Goal: Information Seeking & Learning: Learn about a topic

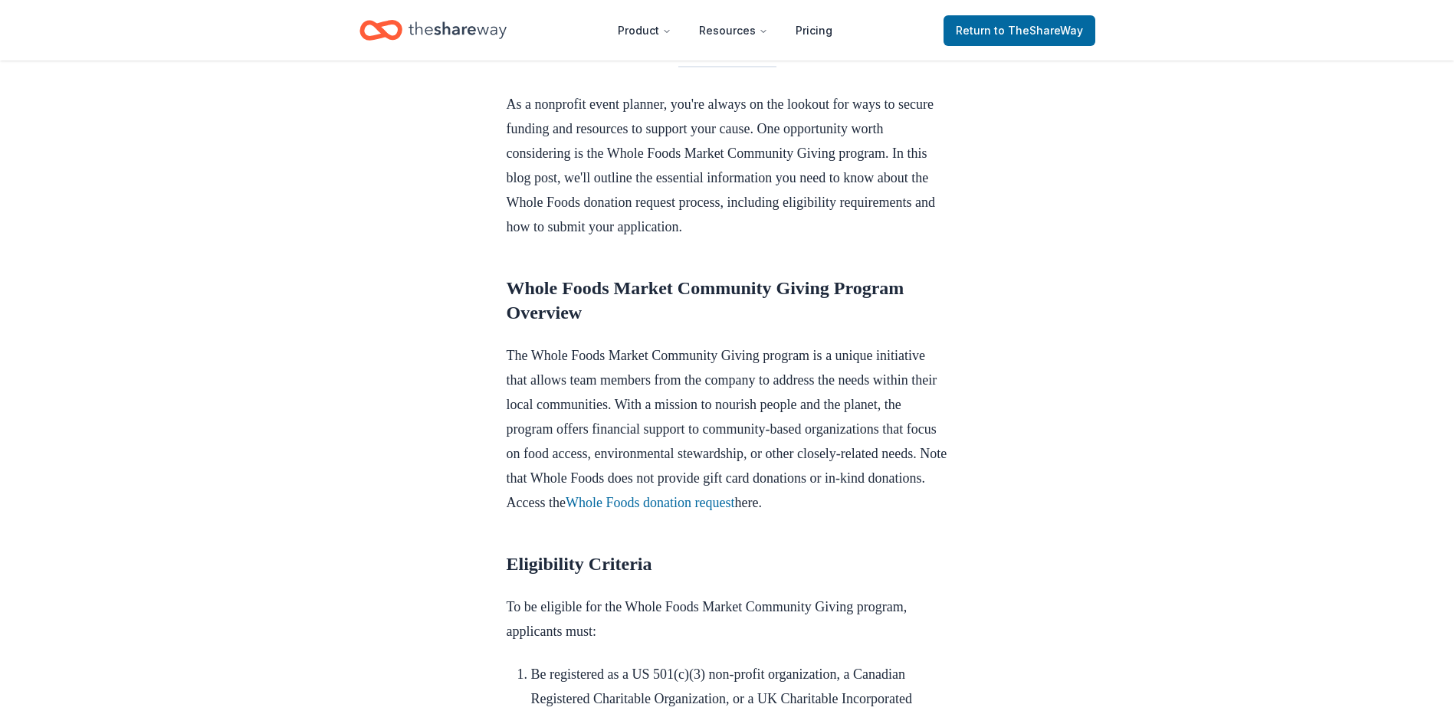
scroll to position [460, 0]
click at [734, 510] on link "Whole Foods donation request" at bounding box center [650, 503] width 169 height 15
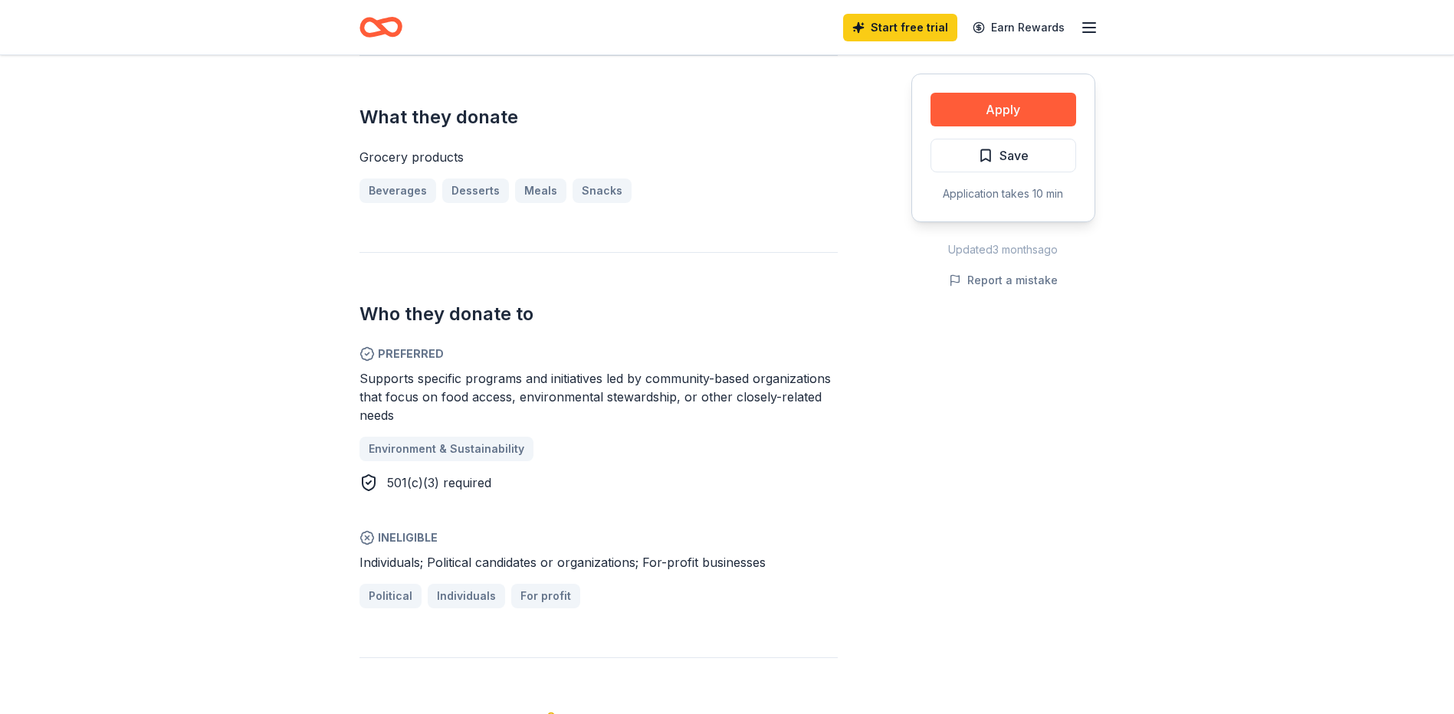
scroll to position [307, 0]
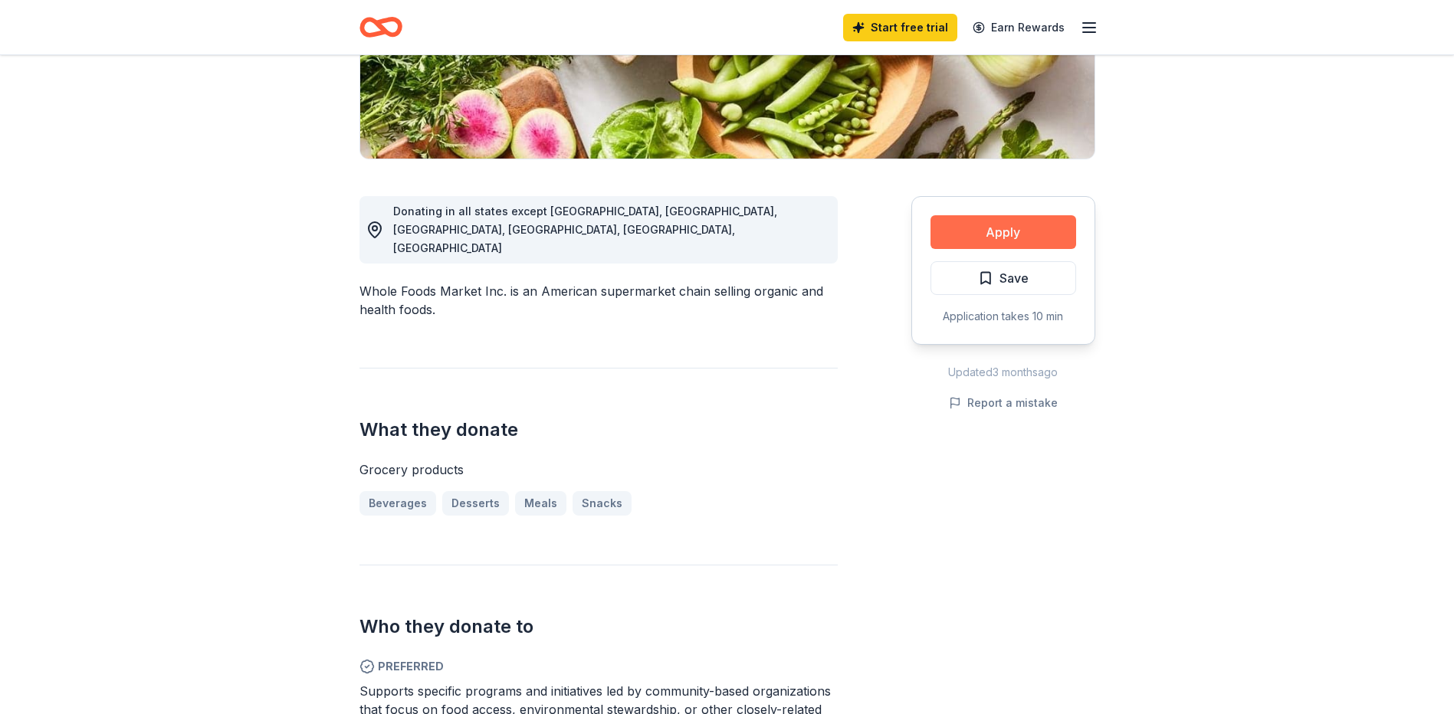
click at [964, 247] on button "Apply" at bounding box center [1003, 232] width 146 height 34
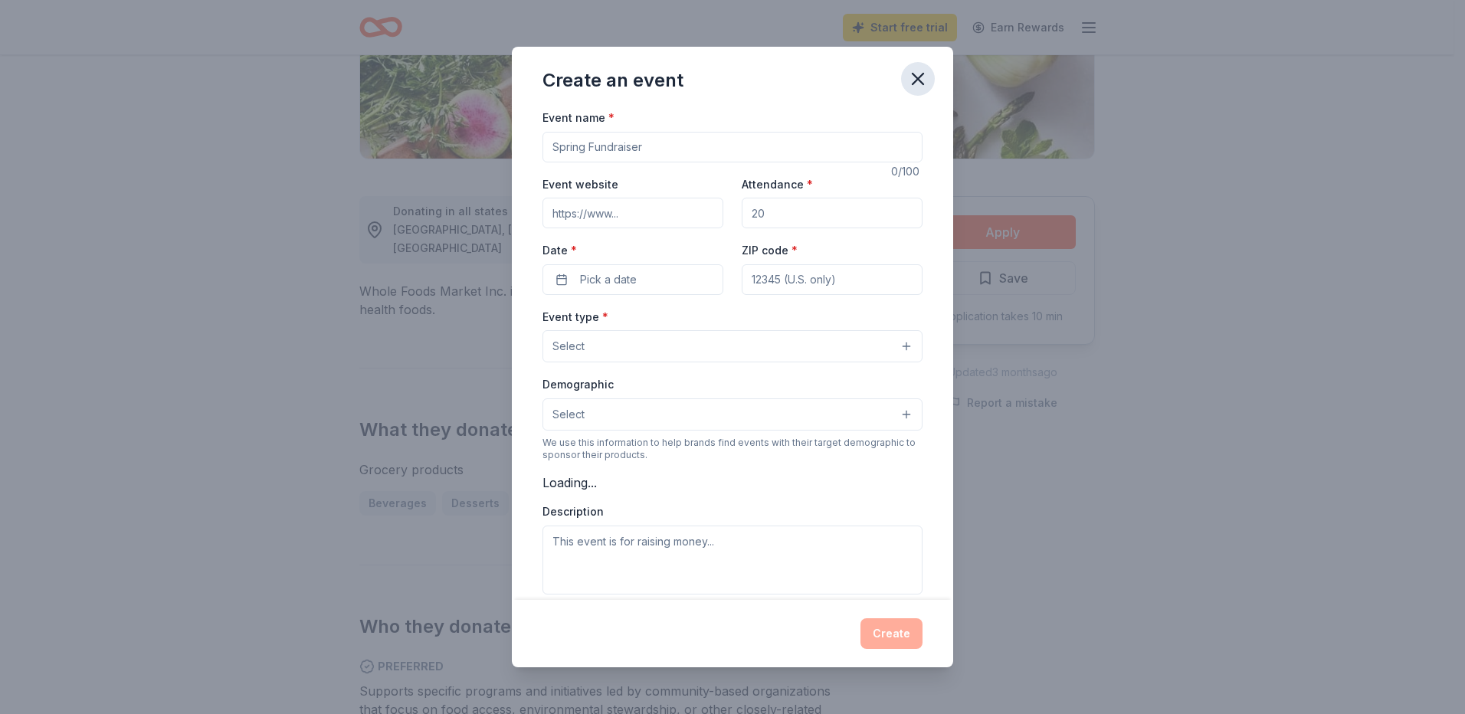
click at [918, 64] on button "button" at bounding box center [918, 79] width 34 height 34
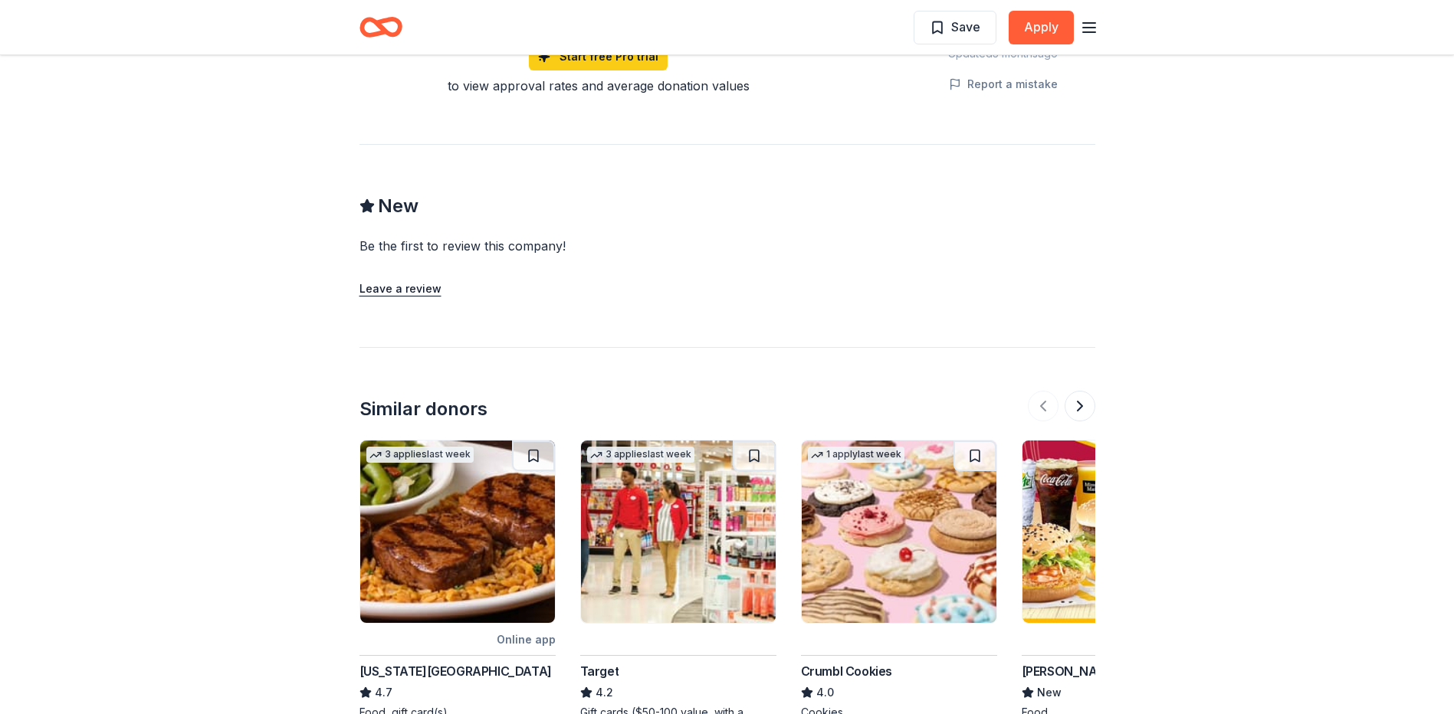
scroll to position [1671, 0]
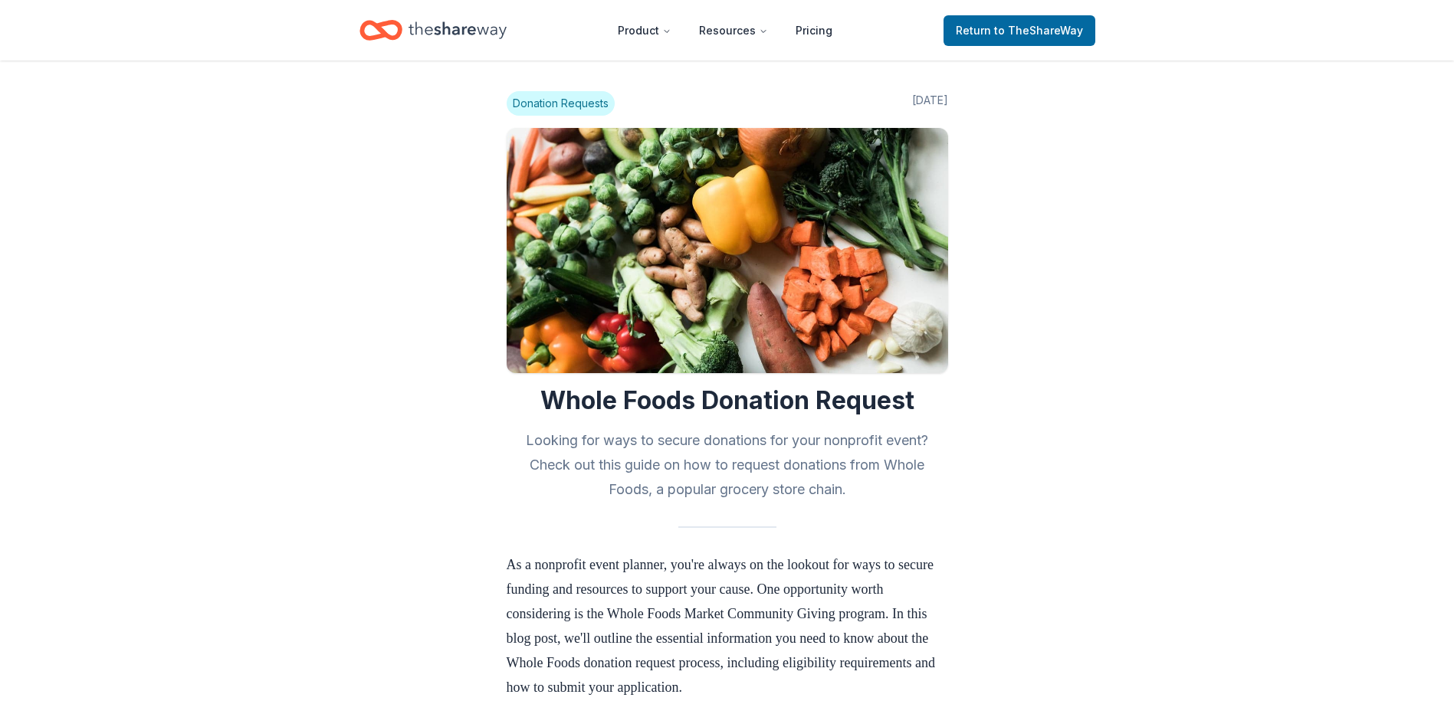
scroll to position [460, 0]
